Goal: Information Seeking & Learning: Learn about a topic

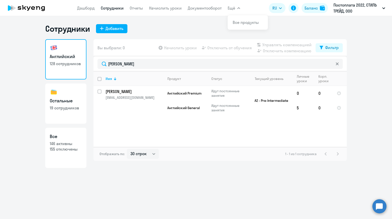
select select "30"
click at [90, 63] on div "Английский 128 сотрудников Остальные 19 сотрудников Все 146 активны 155 отключе…" at bounding box center [195, 103] width 301 height 129
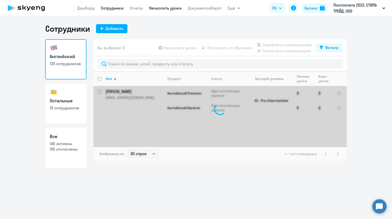
click at [165, 9] on link "Начислить уроки" at bounding box center [165, 8] width 33 height 5
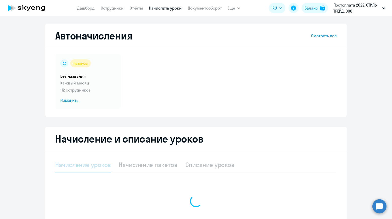
select select "10"
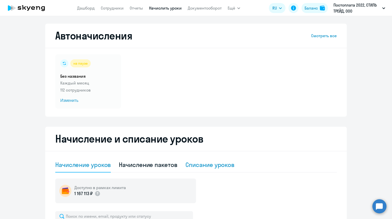
click at [198, 167] on div "Списание уроков" at bounding box center [209, 164] width 49 height 8
select select "10"
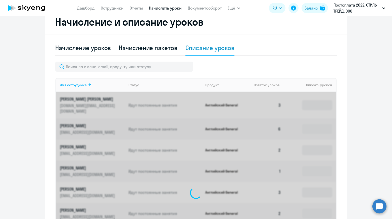
scroll to position [126, 0]
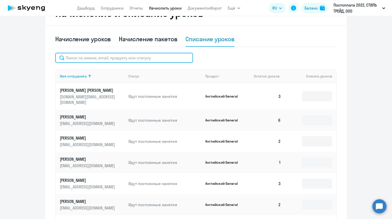
drag, startPoint x: 135, startPoint y: 57, endPoint x: 138, endPoint y: 57, distance: 3.1
click at [135, 57] on input "text" at bounding box center [124, 58] width 138 height 10
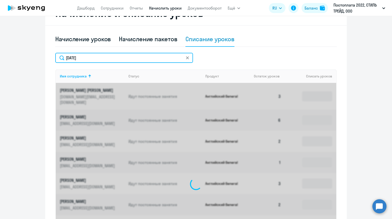
scroll to position [94, 0]
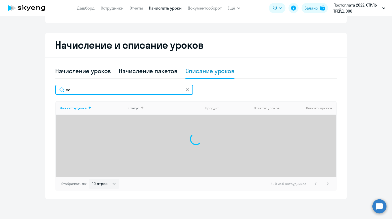
type input "с"
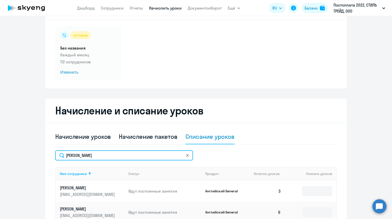
scroll to position [0, 0]
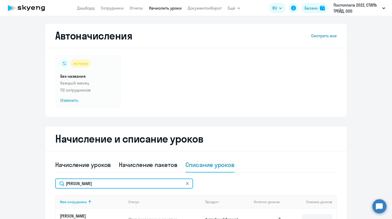
type input "[PERSON_NAME]"
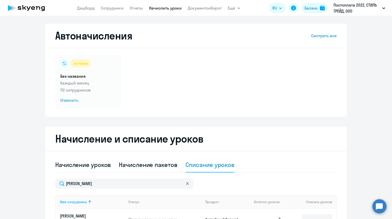
click at [187, 184] on icon at bounding box center [187, 183] width 3 height 3
click at [110, 10] on link "Сотрудники" at bounding box center [112, 8] width 23 height 5
select select "30"
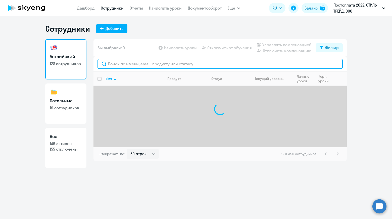
click at [156, 64] on input "text" at bounding box center [219, 64] width 245 height 10
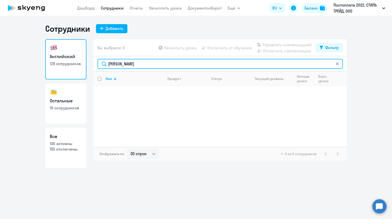
type input "[PERSON_NAME]"
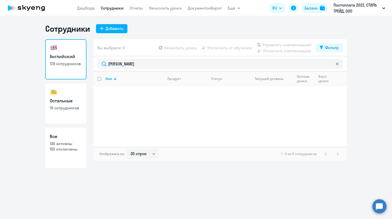
click at [71, 140] on link "Все 146 активны 155 отключены" at bounding box center [65, 148] width 41 height 40
select select "30"
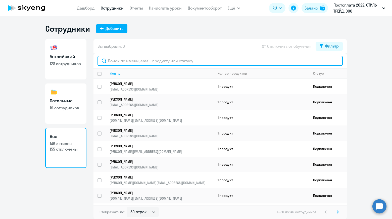
click at [164, 57] on input "text" at bounding box center [219, 61] width 245 height 10
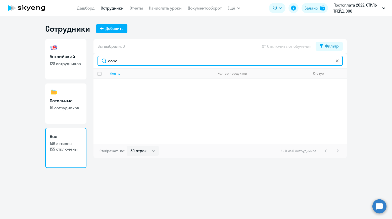
type input "соро"
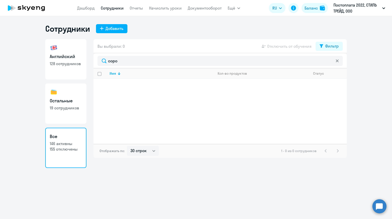
click at [337, 62] on icon at bounding box center [337, 60] width 3 height 3
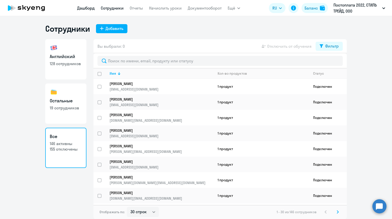
click at [85, 9] on link "Дашборд" at bounding box center [86, 8] width 18 height 5
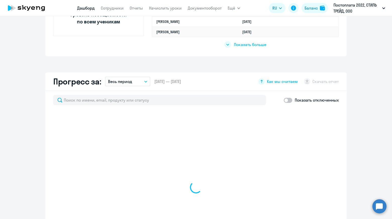
scroll to position [251, 0]
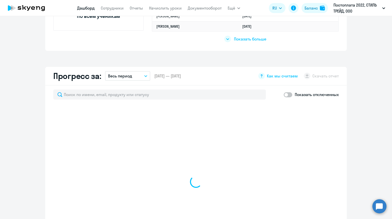
click at [284, 94] on span at bounding box center [288, 94] width 9 height 5
click at [284, 94] on input "checkbox" at bounding box center [283, 94] width 0 height 0
checkbox input "true"
select select "30"
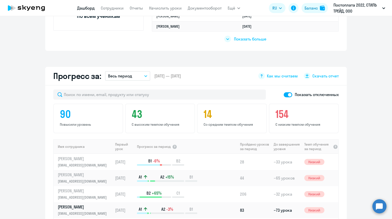
click at [36, 68] on app-progress-dashboard "Прогресс за: Весь период – [DATE] — [DATE] Как мы считаем Скачать отчет Показат…" at bounding box center [196, 169] width 392 height 204
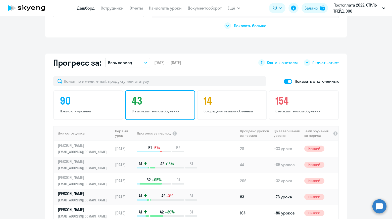
scroll to position [301, 0]
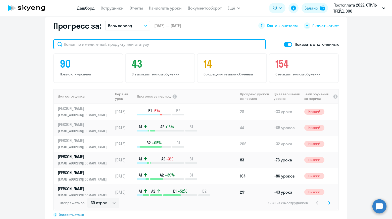
click at [151, 46] on input "text" at bounding box center [159, 44] width 212 height 10
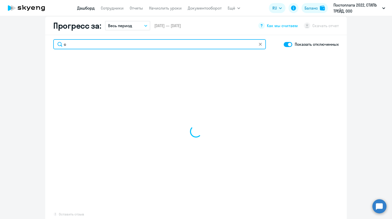
type input "со"
select select "30"
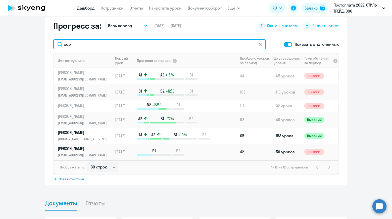
type input "соро"
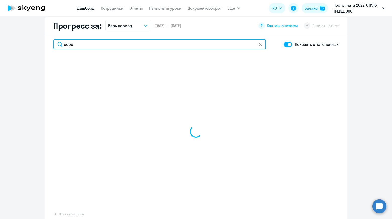
select select "30"
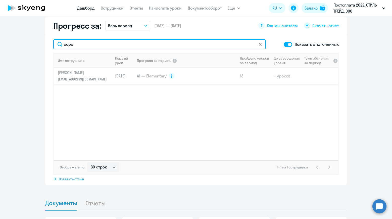
type input "соро"
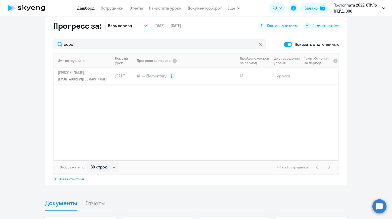
click at [83, 75] on p "[PERSON_NAME]" at bounding box center [84, 73] width 52 height 6
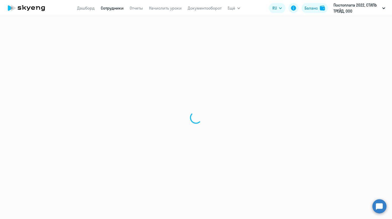
select select "english"
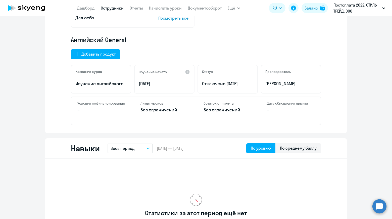
scroll to position [151, 0]
